Goal: Task Accomplishment & Management: Use online tool/utility

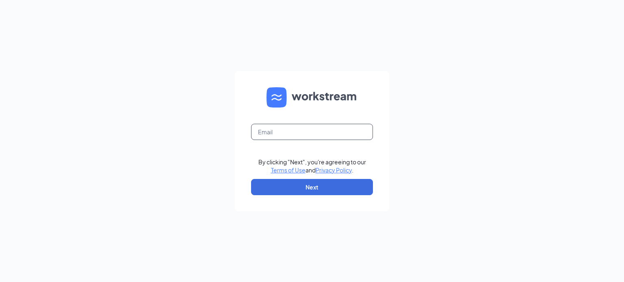
click at [277, 130] on input "text" at bounding box center [312, 132] width 122 height 16
type input "gm_store1047@floridawingteam.com"
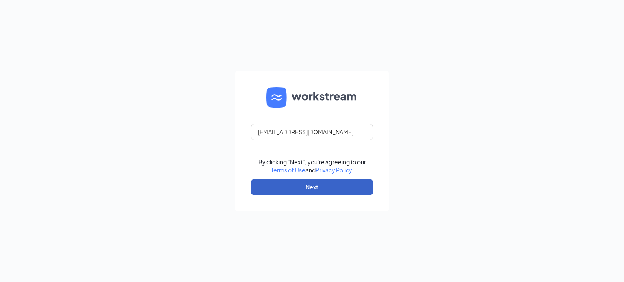
click at [298, 190] on button "Next" at bounding box center [312, 187] width 122 height 16
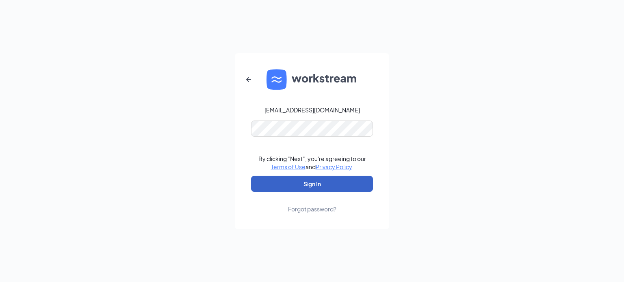
click at [290, 186] on button "Sign In" at bounding box center [312, 184] width 122 height 16
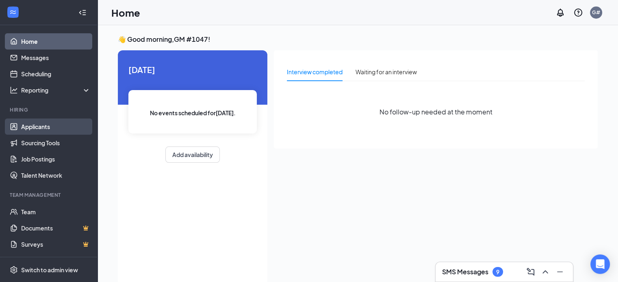
click at [51, 131] on link "Applicants" at bounding box center [55, 127] width 69 height 16
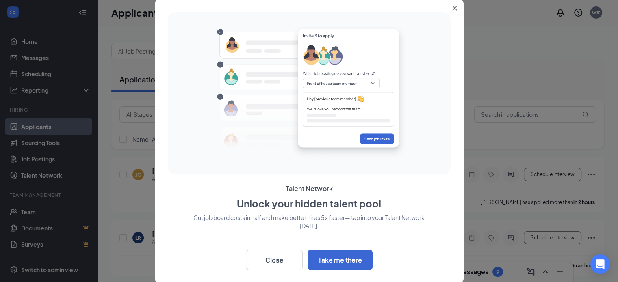
click at [456, 4] on button "Close" at bounding box center [456, 6] width 15 height 15
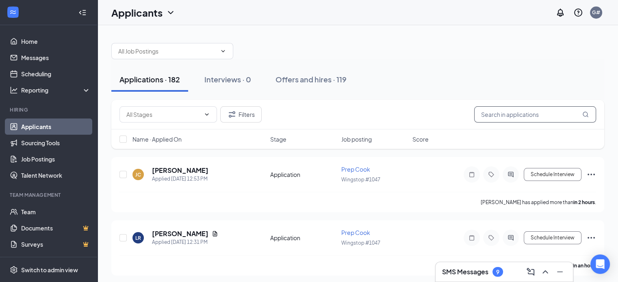
click at [494, 117] on input "text" at bounding box center [535, 114] width 122 height 16
type input "kiren"
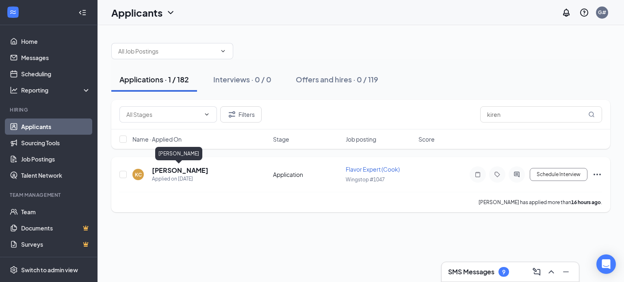
click at [161, 169] on h5 "[PERSON_NAME]" at bounding box center [180, 170] width 56 height 9
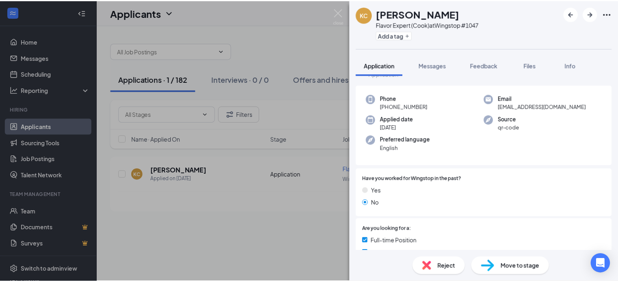
scroll to position [63, 0]
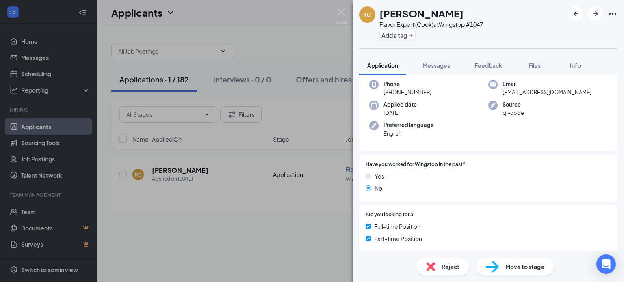
drag, startPoint x: 505, startPoint y: 204, endPoint x: 595, endPoint y: 51, distance: 177.3
click at [595, 51] on div "[PERSON_NAME] [PERSON_NAME] Flavor Expert (Cook) at Wingstop #1047 Add a tag Ap…" at bounding box center [488, 141] width 271 height 282
click at [497, 264] on img at bounding box center [491, 267] width 13 height 12
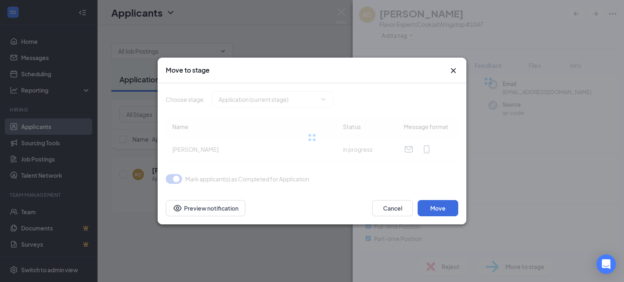
type input "Review (next stage)"
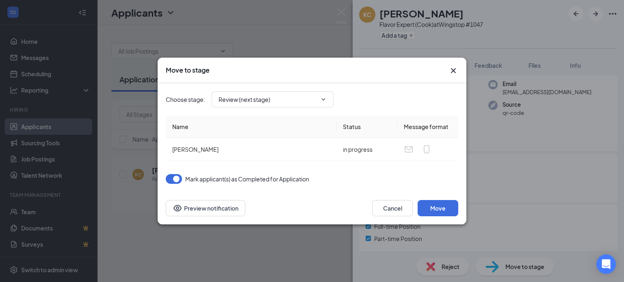
click at [452, 70] on icon "Cross" at bounding box center [453, 71] width 10 height 10
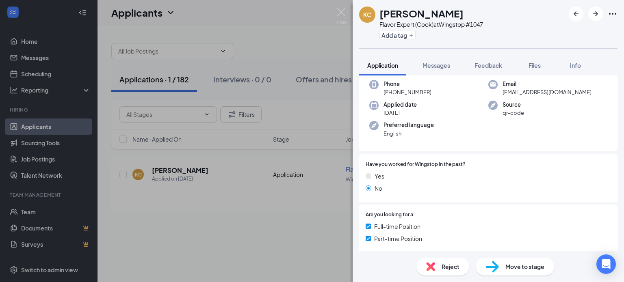
click at [307, 120] on div "[PERSON_NAME] [PERSON_NAME] Flavor Expert (Cook) at Wingstop #1047 Add a tag Ap…" at bounding box center [312, 141] width 624 height 282
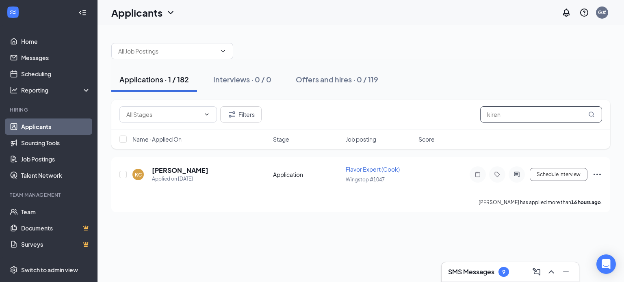
click at [510, 116] on input "kiren" at bounding box center [541, 114] width 122 height 16
type input "k"
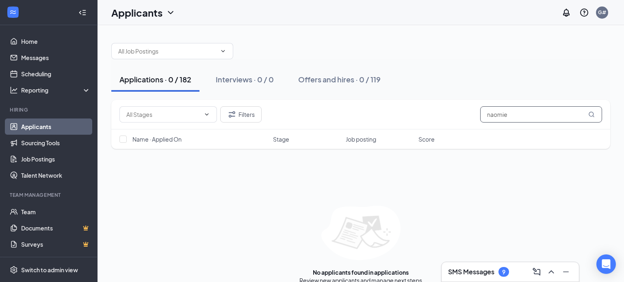
click at [593, 114] on icon "MagnifyingGlass" at bounding box center [591, 114] width 5 height 5
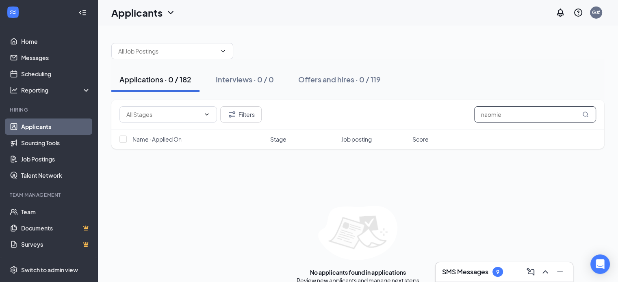
click at [522, 113] on input "naomie" at bounding box center [535, 114] width 122 height 16
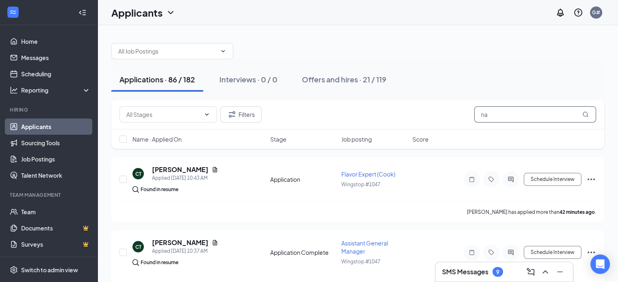
type input "n"
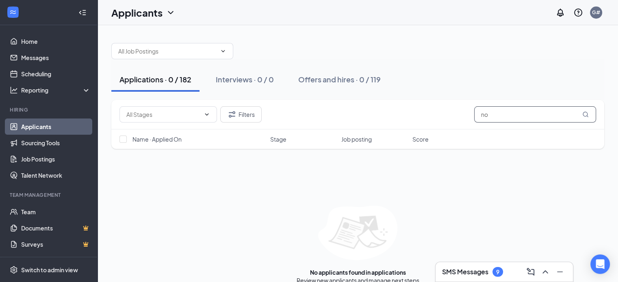
type input "n"
